Goal: Find specific fact

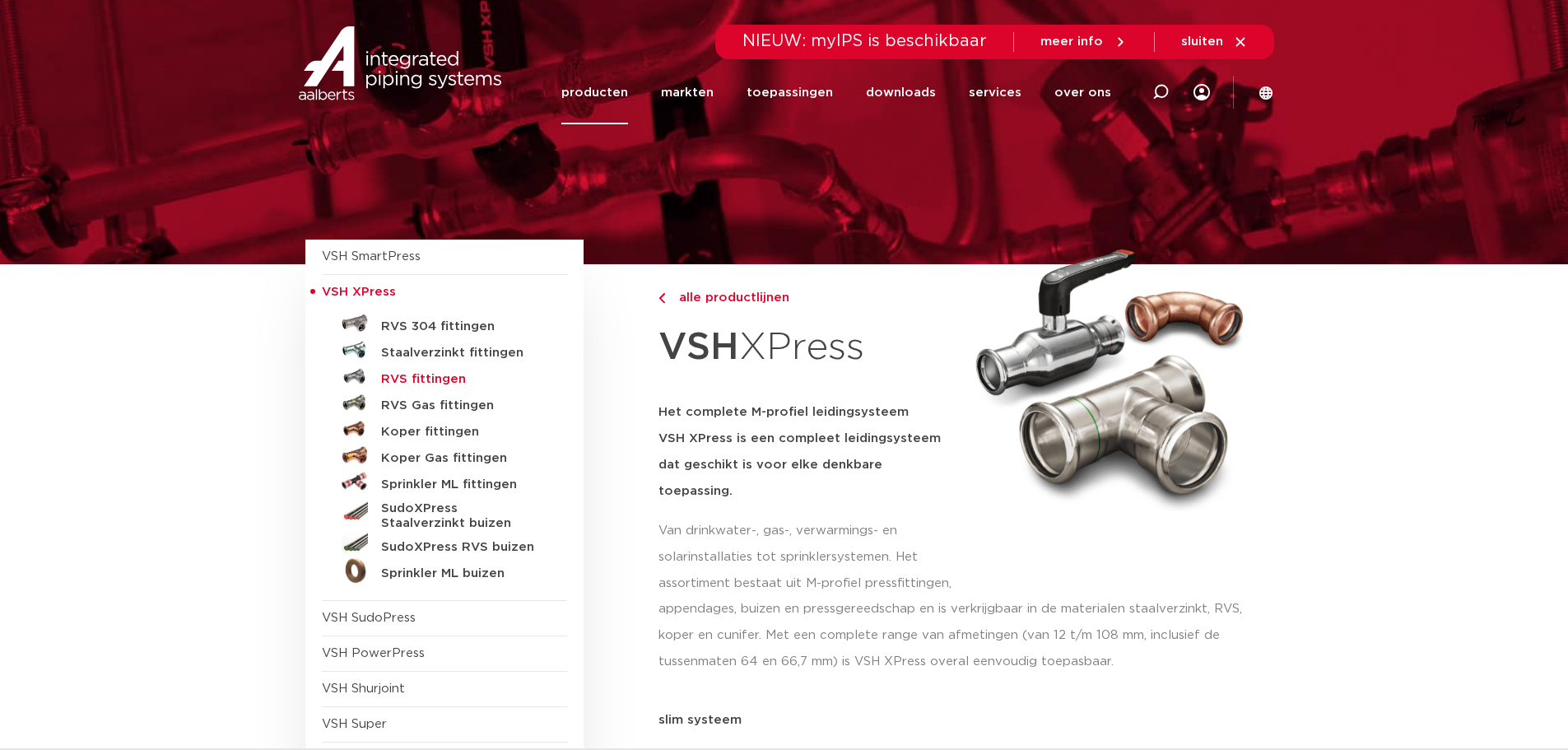
click at [439, 381] on h5 "RVS fittingen" at bounding box center [462, 380] width 163 height 15
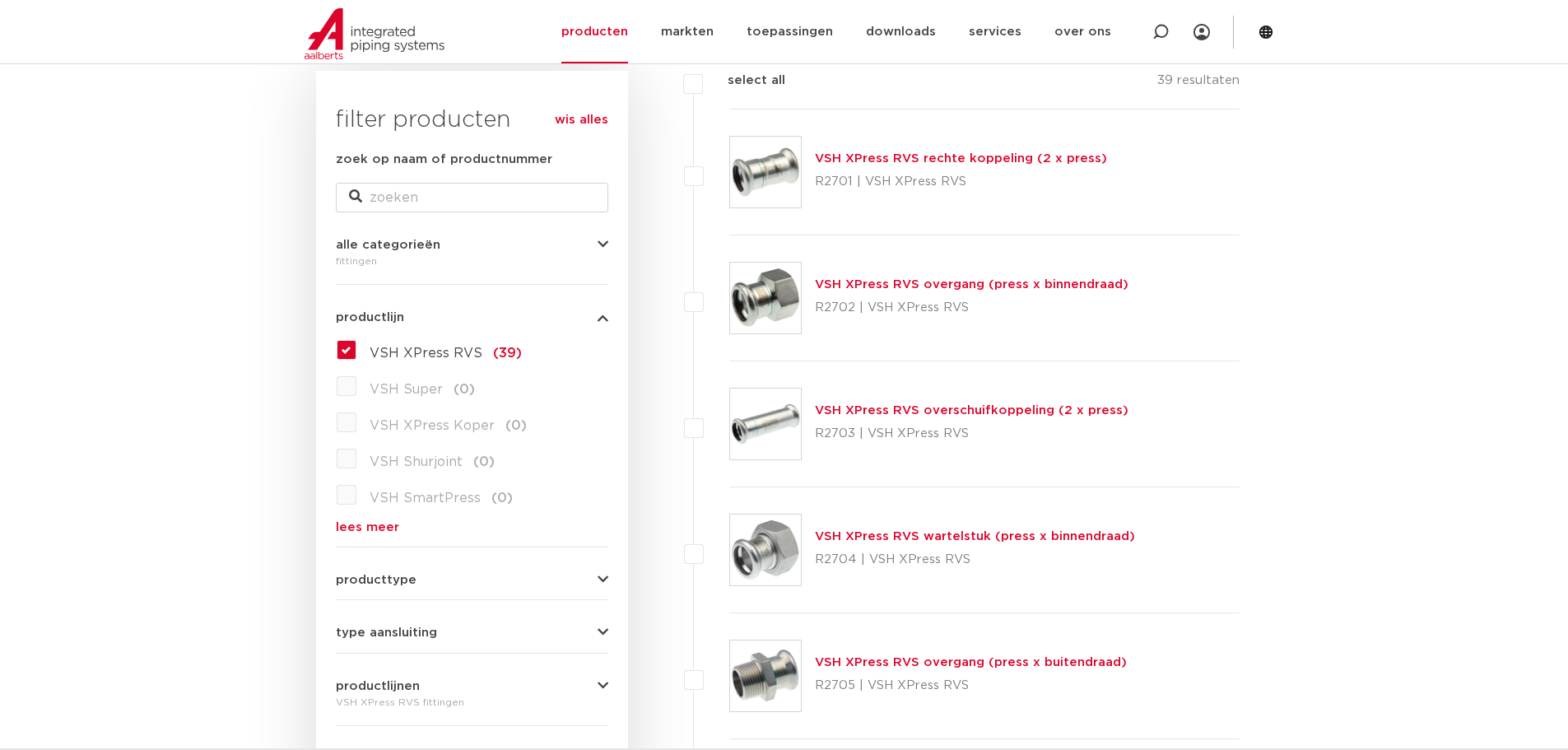
click at [898, 162] on link "VSH XPress RVS rechte koppeling (2 x press)" at bounding box center [961, 158] width 292 height 12
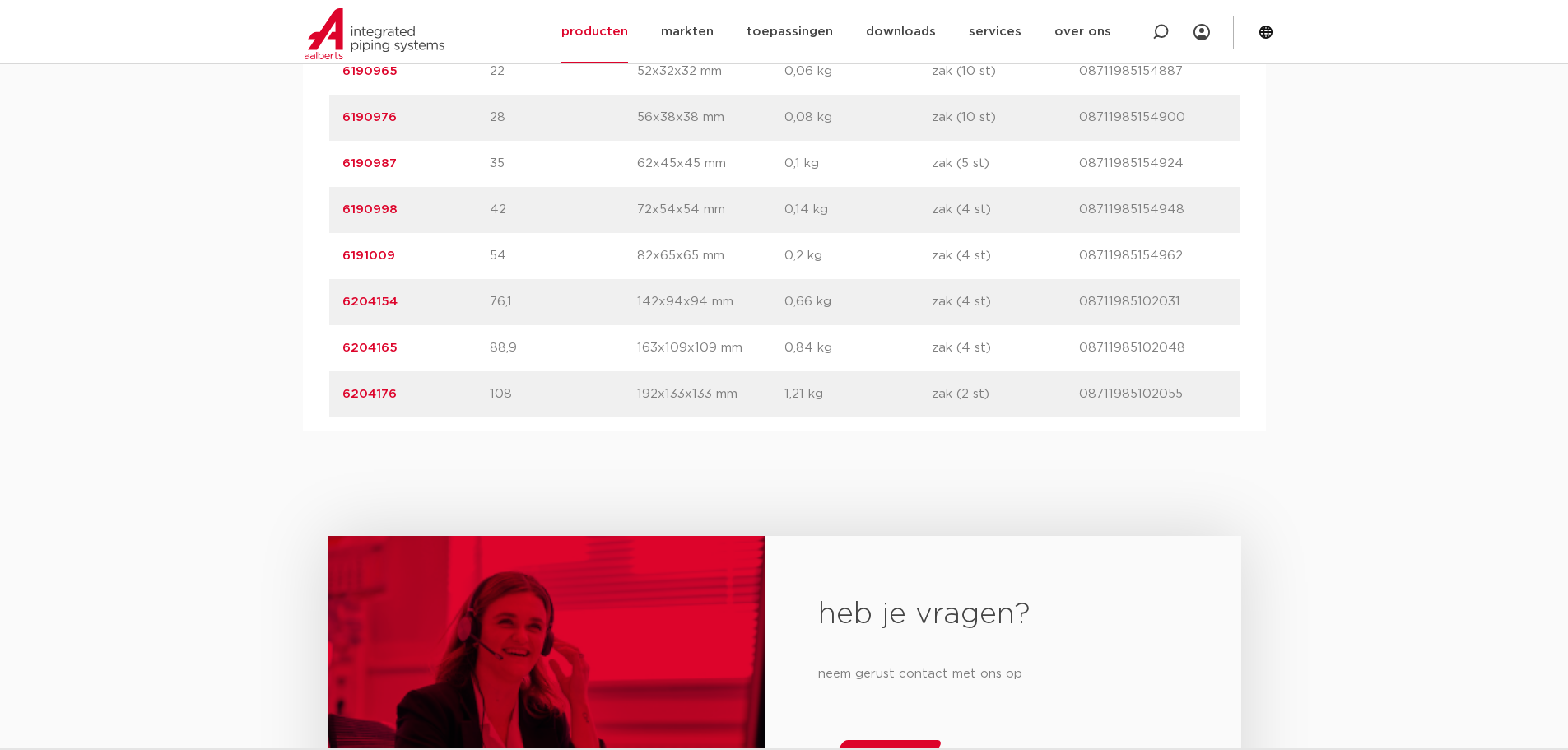
scroll to position [1318, 0]
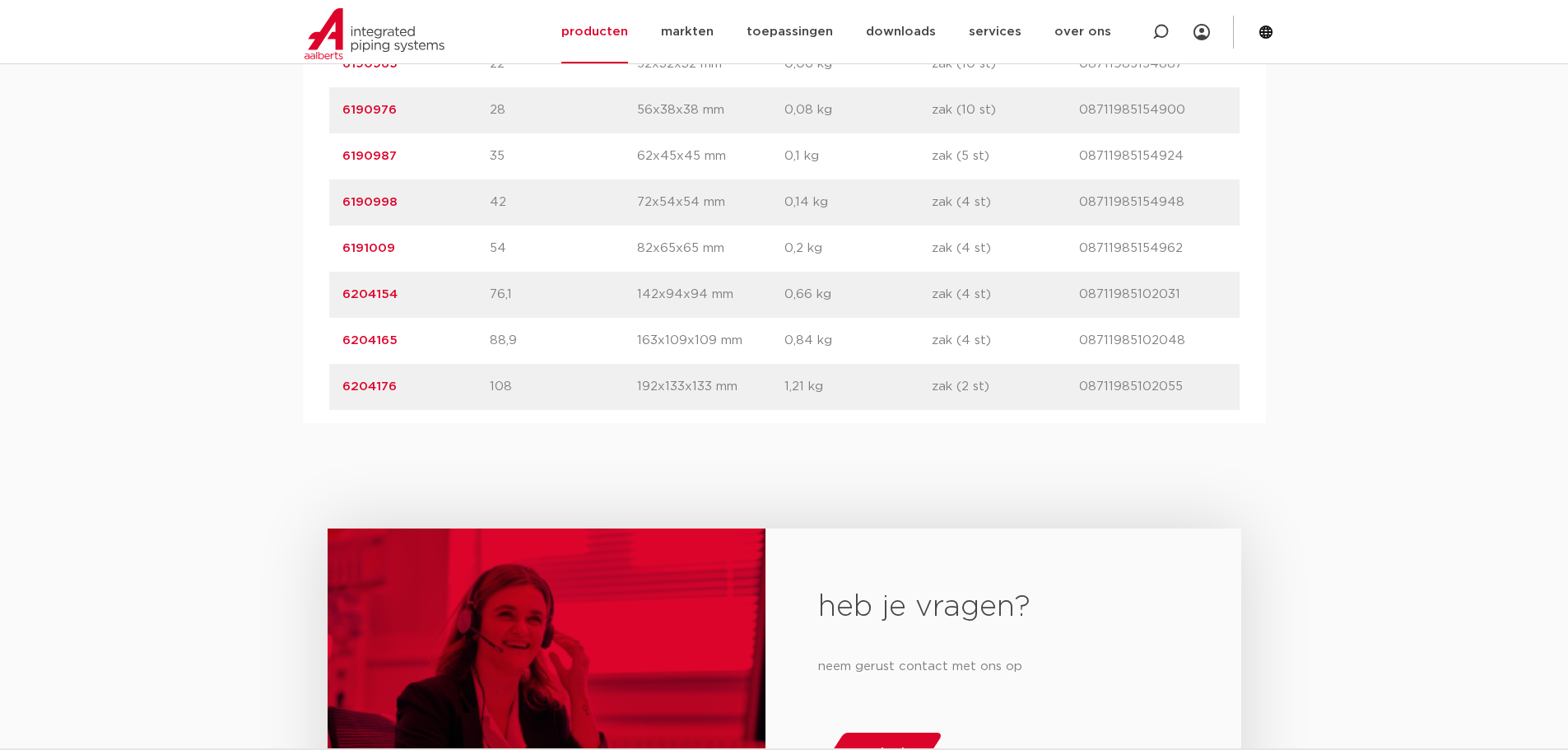
drag, startPoint x: 420, startPoint y: 205, endPoint x: 277, endPoint y: 221, distance: 143.9
click at [280, 221] on div "assortiment afmetingen specificaties downloads ETIM sustainability verwant asso…" at bounding box center [784, 93] width 1568 height 661
copy link "6190998"
click at [213, 263] on div "assortiment afmetingen specificaties downloads ETIM sustainability verwant asso…" at bounding box center [784, 93] width 1568 height 661
